Goal: Task Accomplishment & Management: Manage account settings

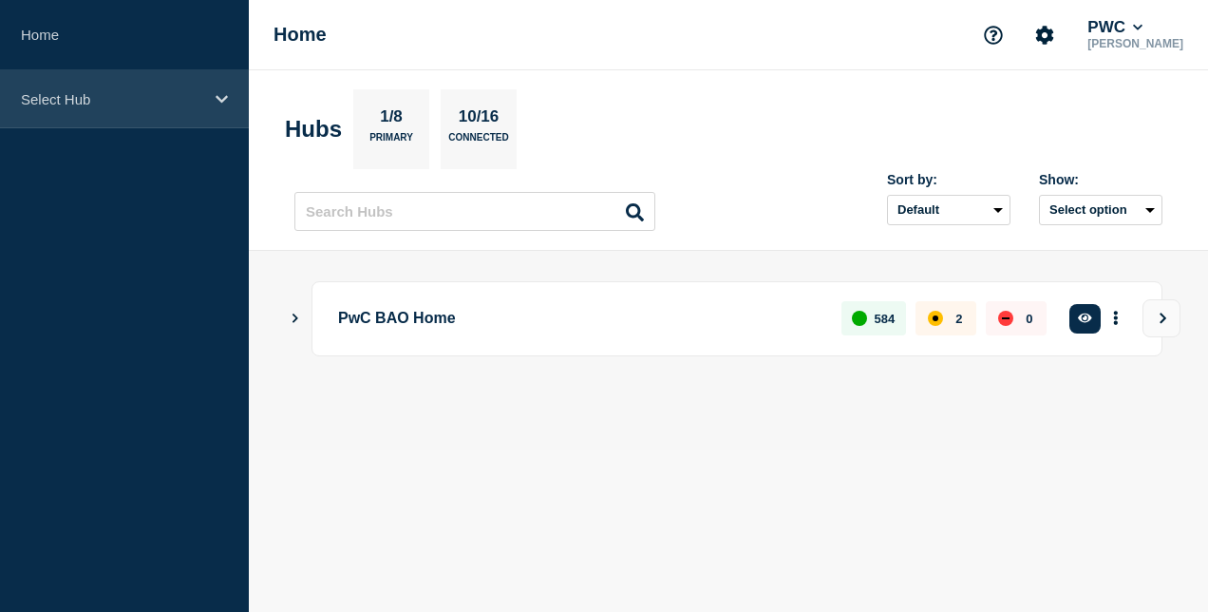
click at [119, 95] on p "Select Hub" at bounding box center [112, 99] width 182 height 16
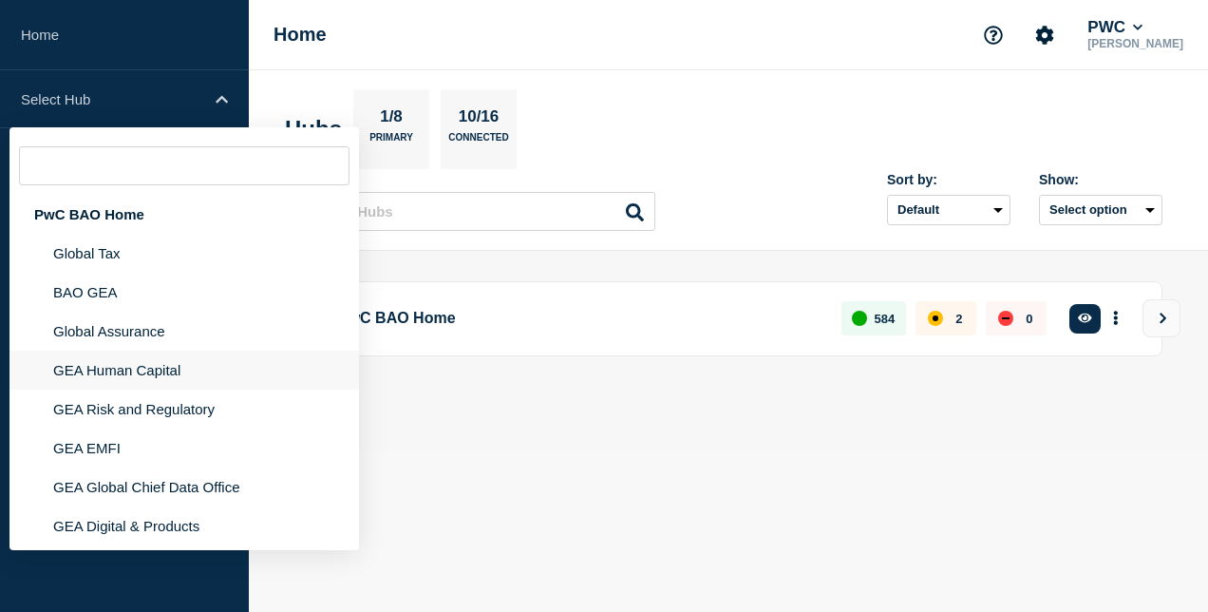
click at [168, 389] on li "GEA Human Capital" at bounding box center [183, 408] width 349 height 39
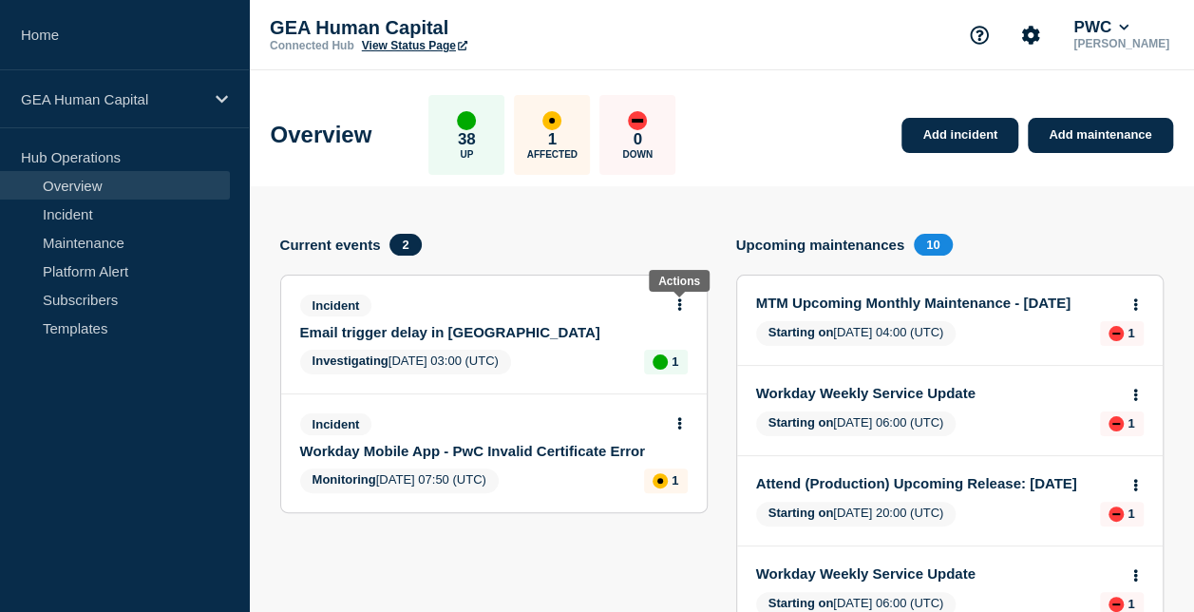
click at [686, 302] on button at bounding box center [679, 305] width 16 height 16
click at [699, 371] on link "Update incident" at bounding box center [679, 374] width 92 height 15
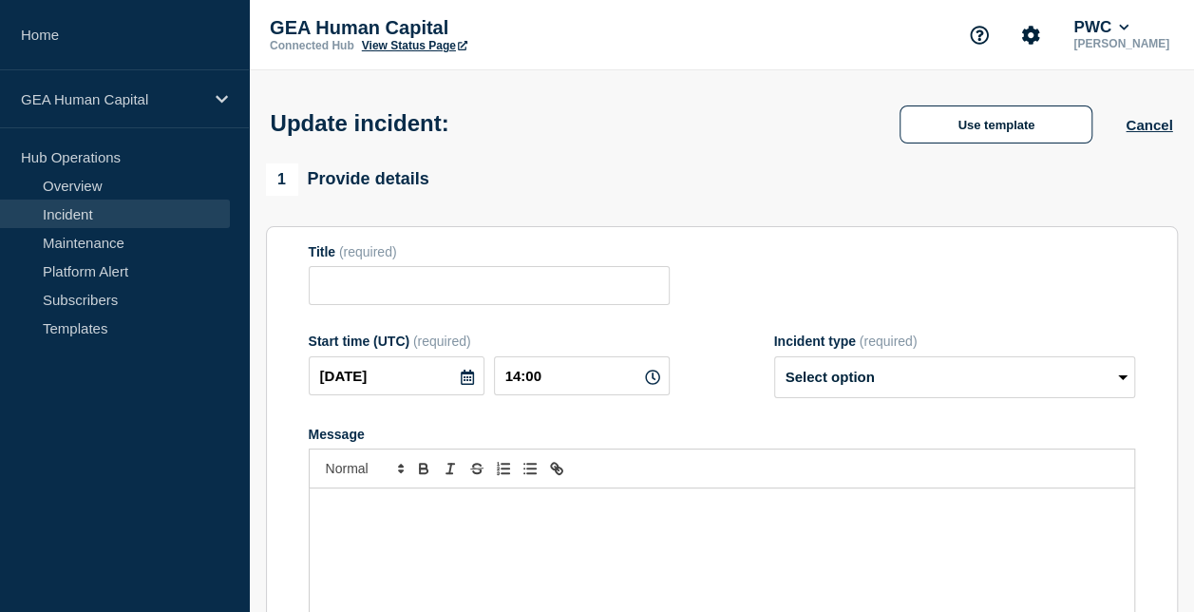
type input "Email trigger delay in [GEOGRAPHIC_DATA]"
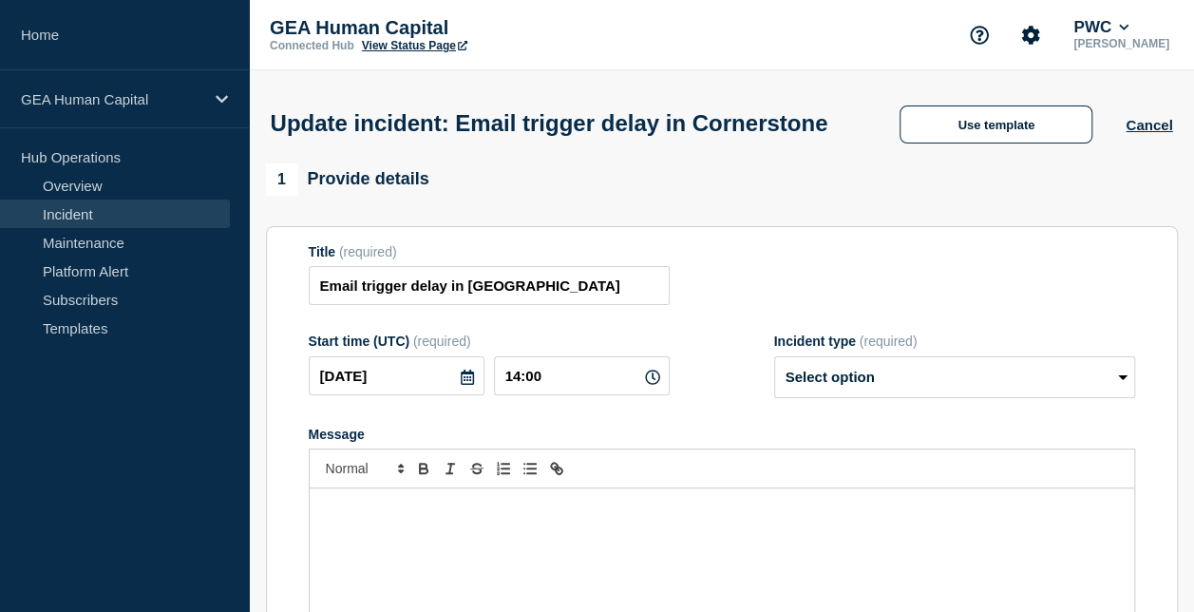
click at [512, 517] on p "Message" at bounding box center [722, 507] width 796 height 17
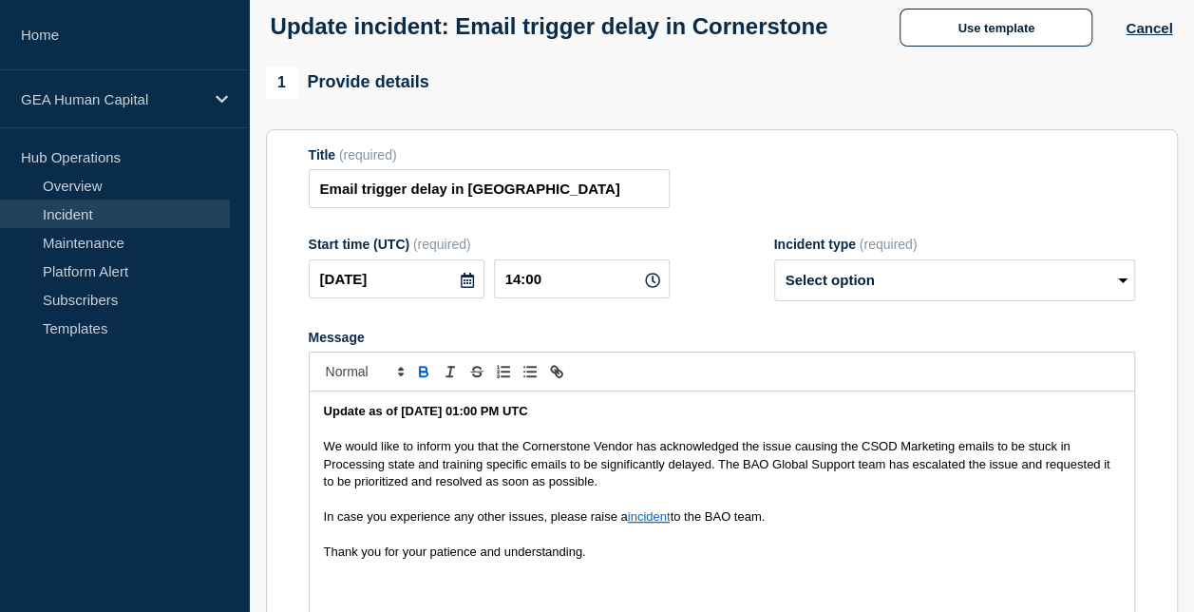
click at [492, 418] on strong "Update as of [DATE] 01:00 PM UTC" at bounding box center [426, 411] width 204 height 14
click at [501, 478] on span "We would like to inform you that the Cornerstone Vendor has acknowledged the is…" at bounding box center [719, 463] width 790 height 49
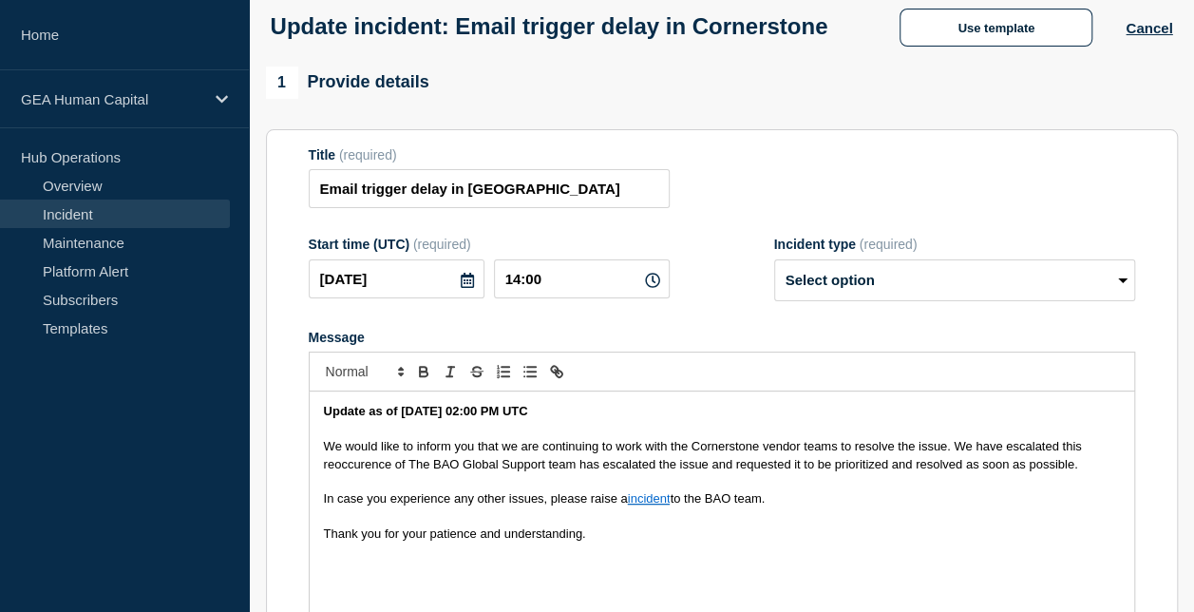
drag, startPoint x: 956, startPoint y: 477, endPoint x: 1084, endPoint y: 498, distance: 129.9
click at [1084, 473] on p "We would like to inform you that we are continuing to work with the Cornerstone…" at bounding box center [722, 455] width 796 height 35
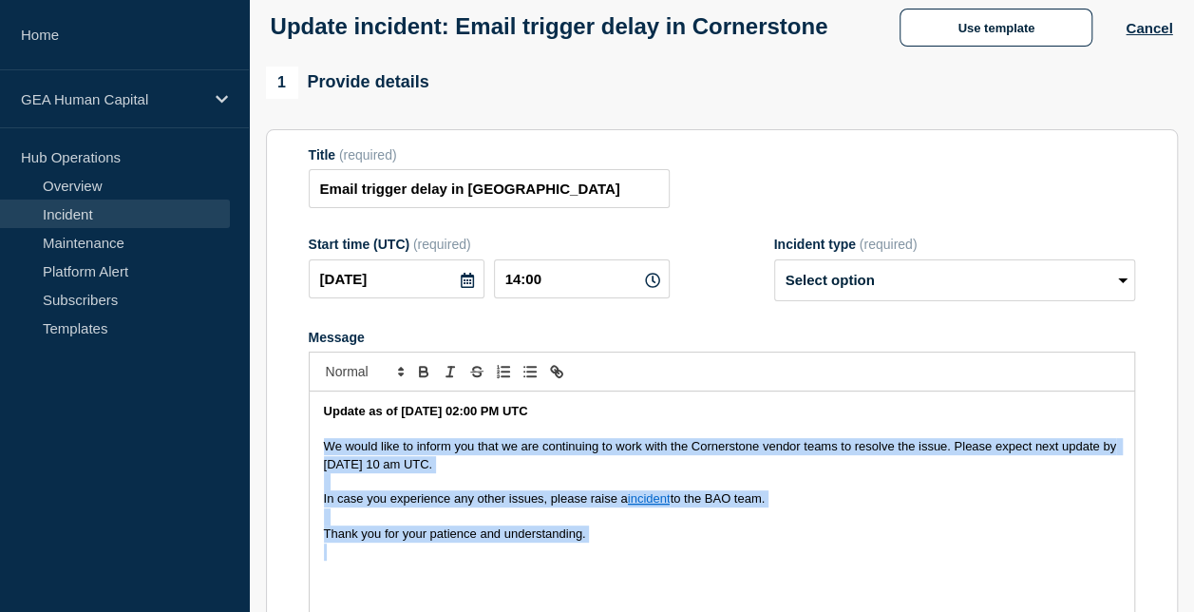
copy div "We would like to inform you that we are continuing to work with the Cornerstone…"
click at [481, 473] on p "We would like to inform you that we are continuing to work with the Cornerstone…" at bounding box center [722, 455] width 796 height 35
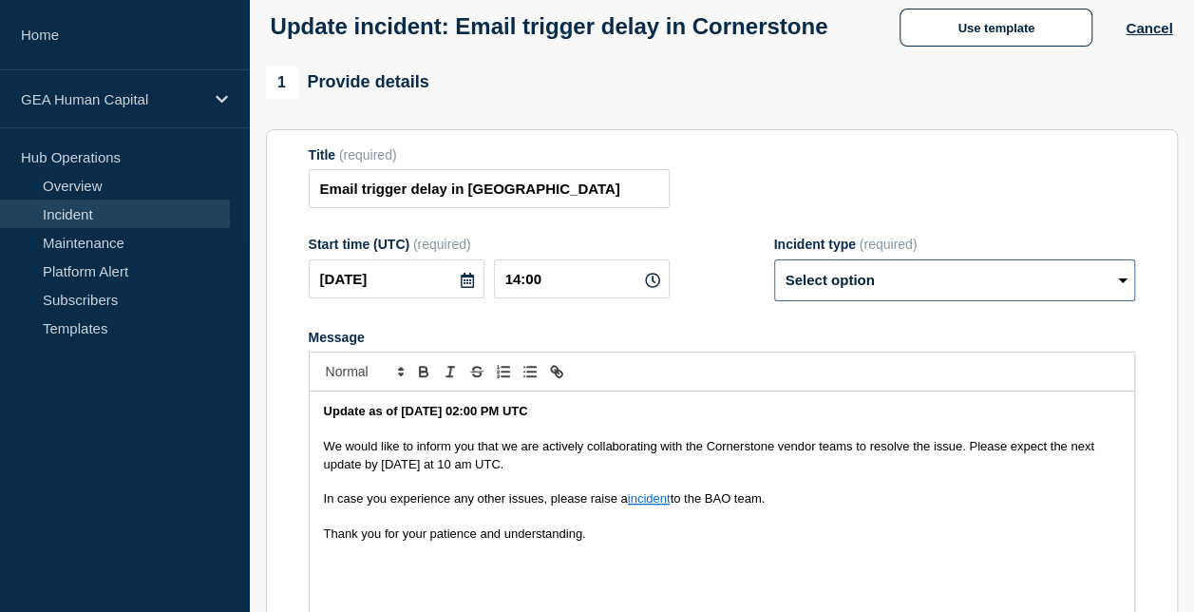
click at [1012, 299] on select "Select option Investigating Identified Monitoring Resolved" at bounding box center [954, 280] width 361 height 42
select select "identified"
click at [774, 294] on select "Select option Investigating Identified Monitoring Resolved" at bounding box center [954, 280] width 361 height 42
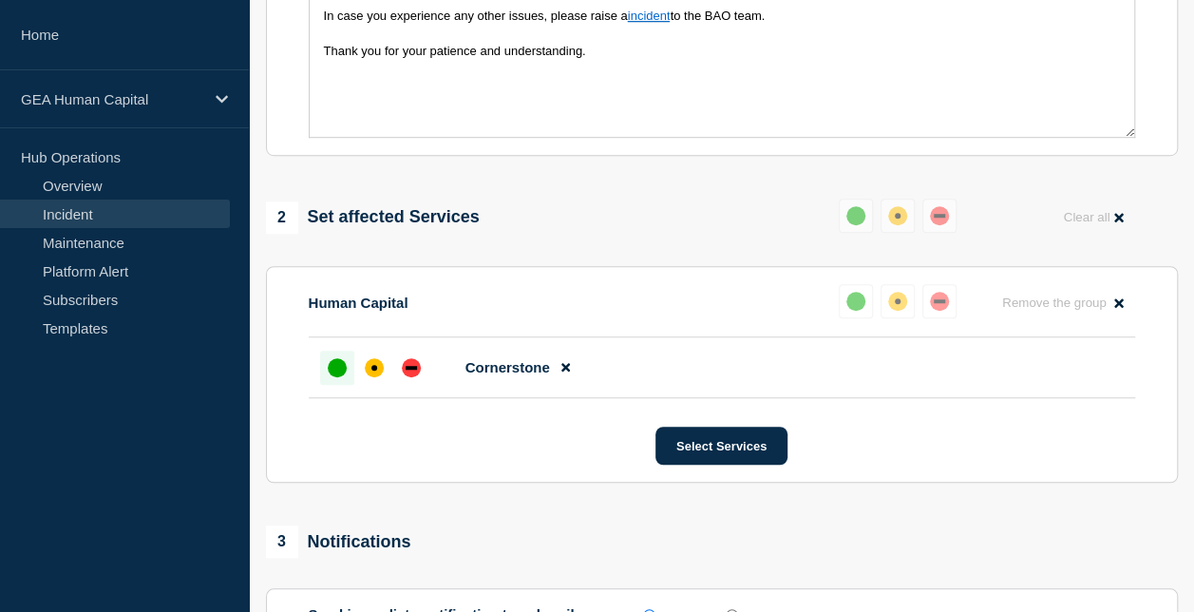
scroll to position [666, 0]
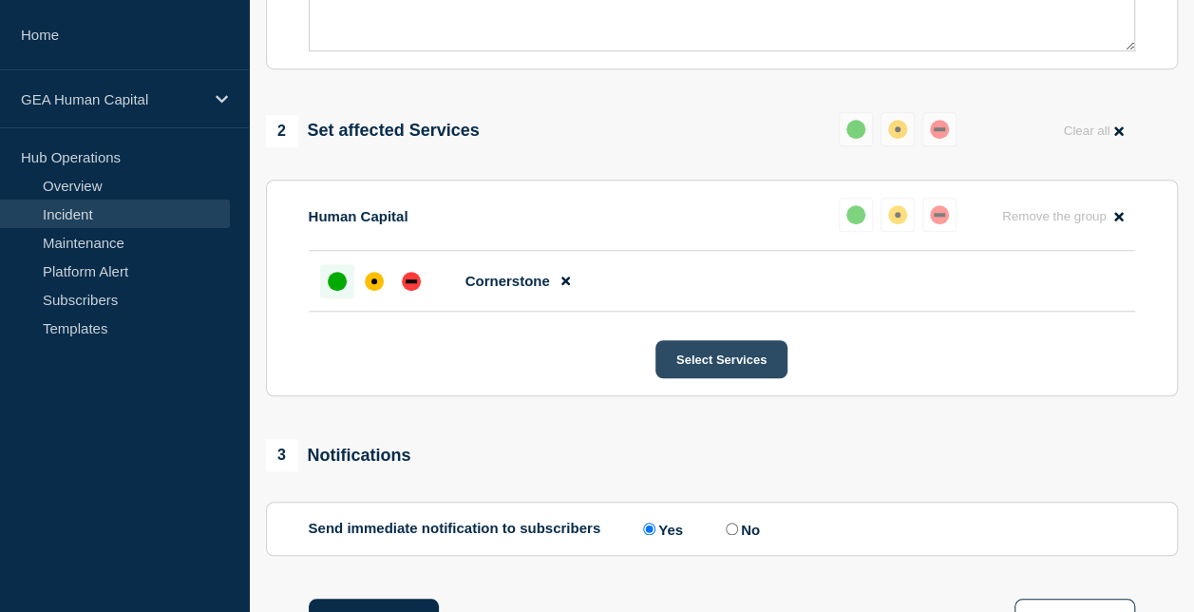
click at [722, 378] on button "Select Services" at bounding box center [721, 359] width 132 height 38
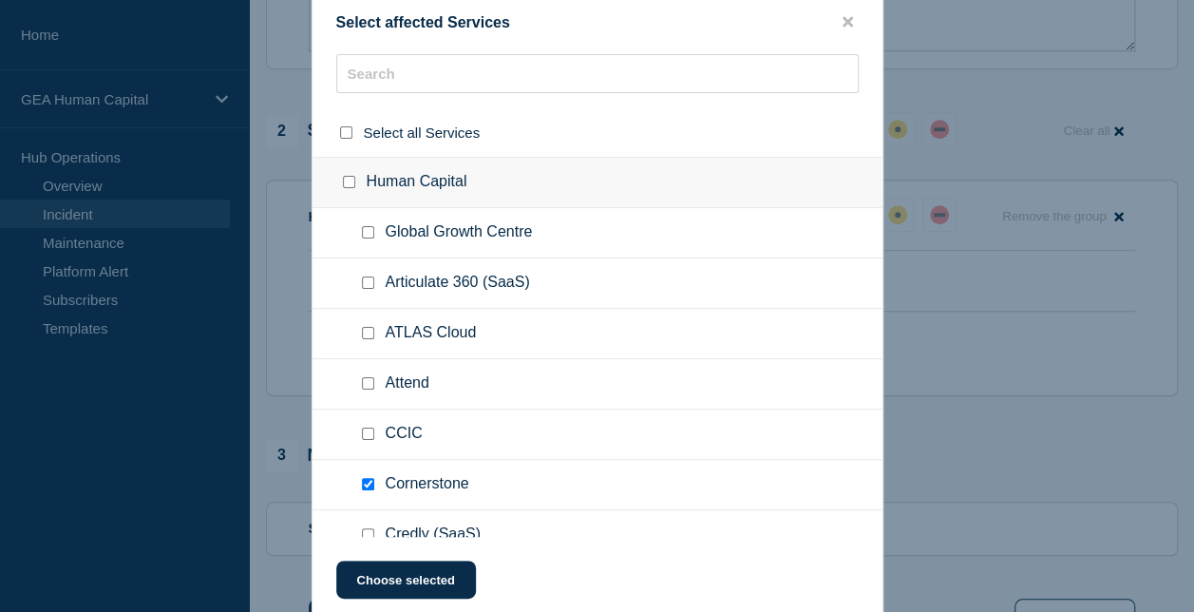
click at [1014, 152] on div at bounding box center [597, 306] width 1194 height 612
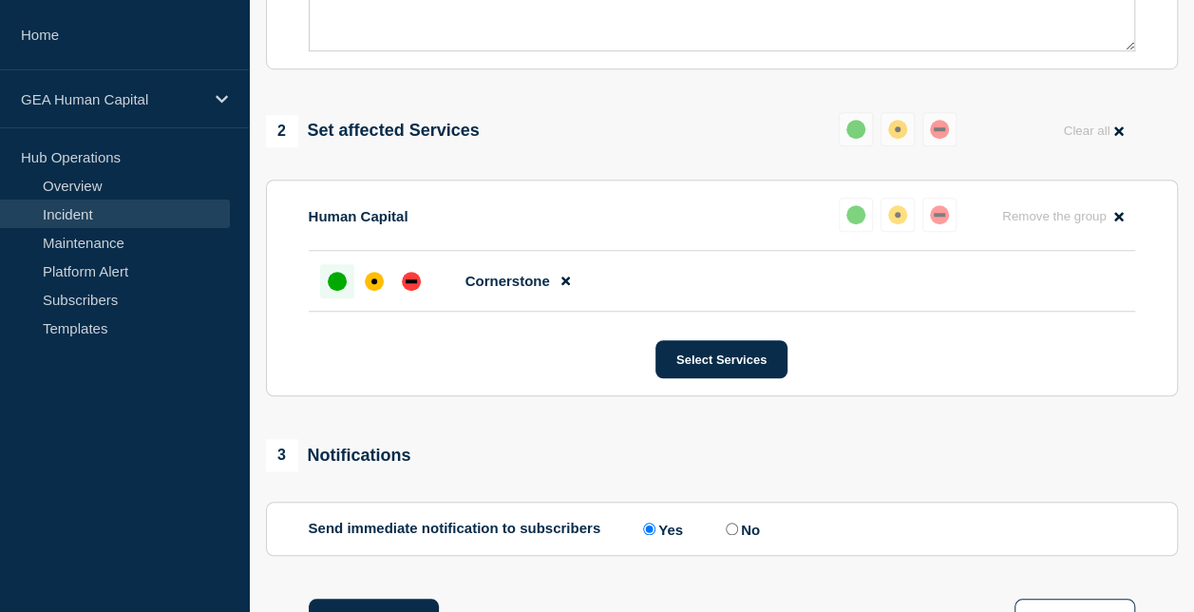
scroll to position [959, 0]
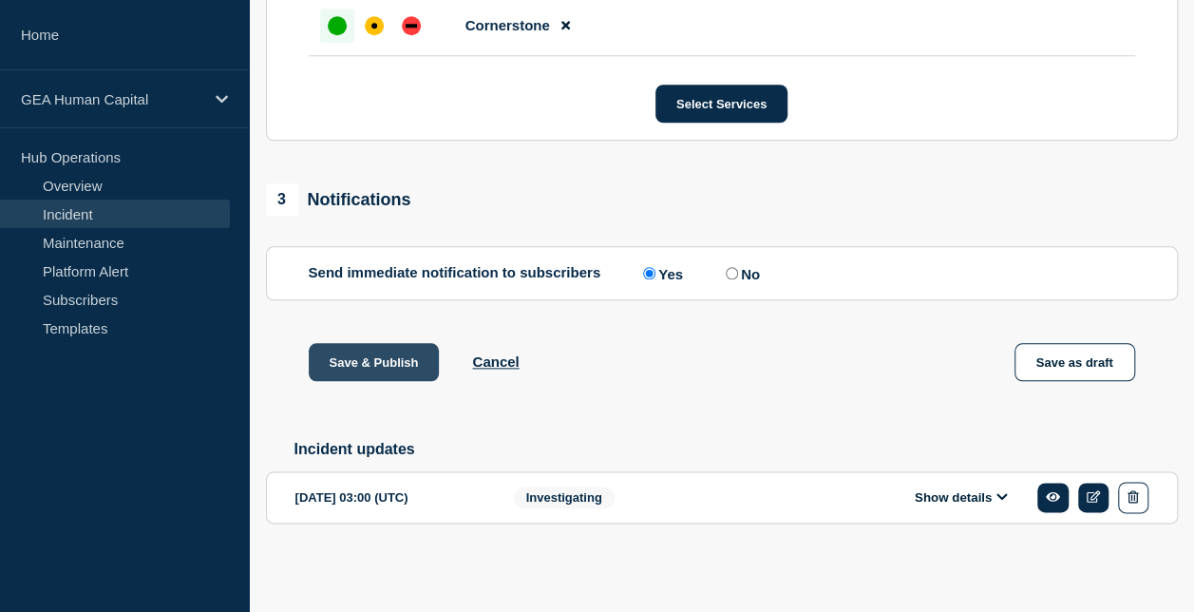
click at [352, 349] on button "Save & Publish" at bounding box center [374, 362] width 131 height 38
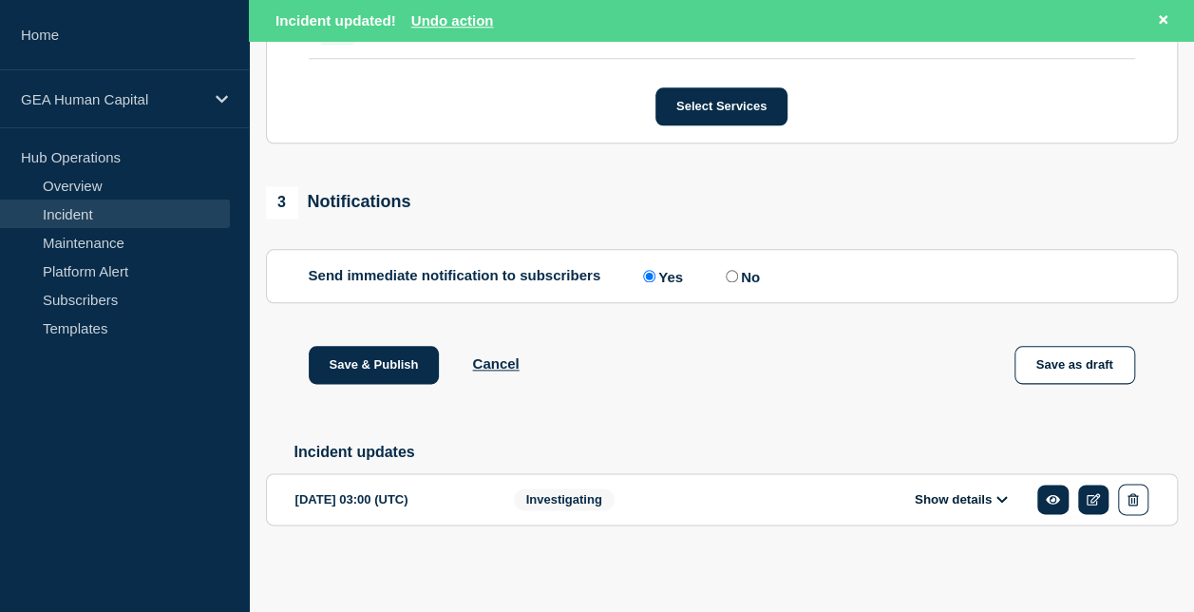
scroll to position [999, 0]
